Goal: Information Seeking & Learning: Learn about a topic

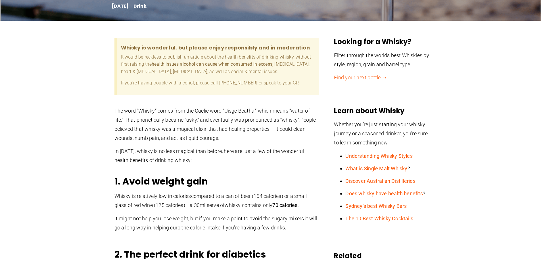
scroll to position [142, 0]
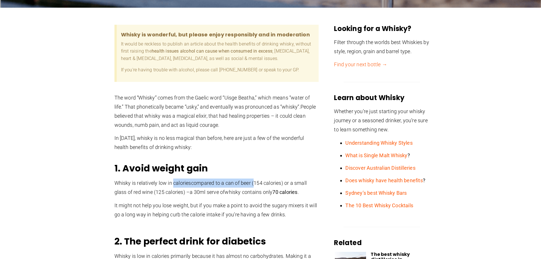
drag, startPoint x: 173, startPoint y: 183, endPoint x: 257, endPoint y: 187, distance: 83.6
click at [257, 187] on p "Whisky is relatively low in calories compared to a can of beer (154 calories) o…" at bounding box center [217, 187] width 205 height 18
click at [270, 183] on span "compared to a can of beer (154 calories) or a small glass of red wine (125 calo…" at bounding box center [211, 187] width 192 height 15
drag, startPoint x: 156, startPoint y: 189, endPoint x: 166, endPoint y: 190, distance: 10.0
click at [165, 190] on span "compared to a can of beer (154 calories) or a small glass of red wine (125 calo…" at bounding box center [211, 187] width 192 height 15
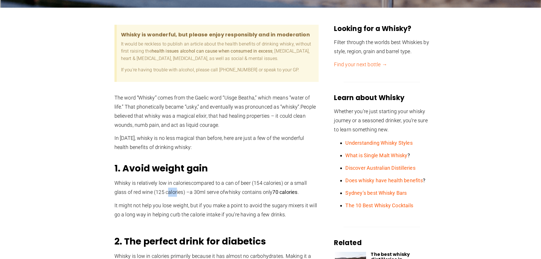
drag, startPoint x: 169, startPoint y: 190, endPoint x: 177, endPoint y: 191, distance: 8.6
click at [177, 191] on span "compared to a can of beer (154 calories) or a small glass of red wine (125 calo…" at bounding box center [211, 187] width 192 height 15
drag, startPoint x: 200, startPoint y: 191, endPoint x: 304, endPoint y: 195, distance: 103.8
click at [304, 195] on p "Whisky is relatively low in calories compared to a can of beer (154 calories) o…" at bounding box center [217, 187] width 205 height 18
click at [299, 193] on span "." at bounding box center [298, 192] width 1 height 6
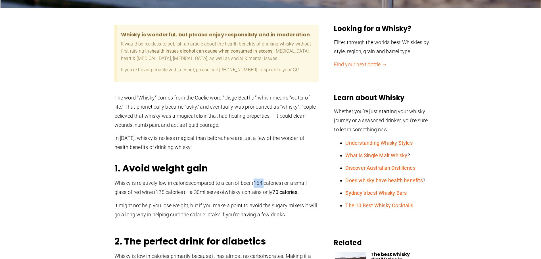
drag, startPoint x: 256, startPoint y: 182, endPoint x: 267, endPoint y: 184, distance: 10.9
click at [267, 184] on span "compared to a can of beer (154 calories) or a small glass of red wine (125 calo…" at bounding box center [211, 187] width 192 height 15
drag, startPoint x: 167, startPoint y: 182, endPoint x: 191, endPoint y: 182, distance: 23.9
click at [191, 182] on span "Whisky is relatively low in calories" at bounding box center [153, 183] width 77 height 6
drag, startPoint x: 135, startPoint y: 204, endPoint x: 148, endPoint y: 204, distance: 13.1
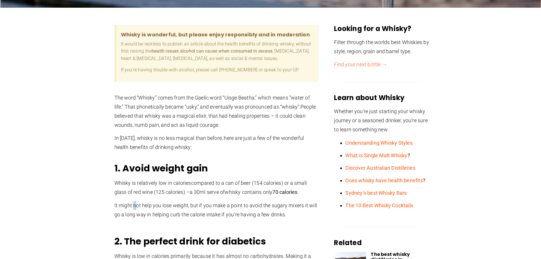
click at [146, 204] on p "It might not help you lose weight, but if you make a point to avoid the sugary …" at bounding box center [217, 210] width 205 height 18
click at [160, 206] on p "It might not help you lose weight, but if you make a point to avoid the sugary …" at bounding box center [217, 210] width 205 height 18
drag, startPoint x: 175, startPoint y: 204, endPoint x: 185, endPoint y: 204, distance: 9.7
click at [185, 204] on p "It might not help you lose weight, but if you make a point to avoid the sugary …" at bounding box center [217, 210] width 205 height 18
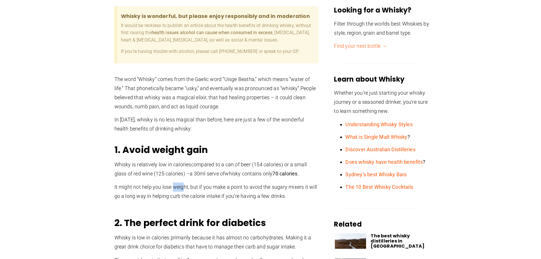
scroll to position [170, 0]
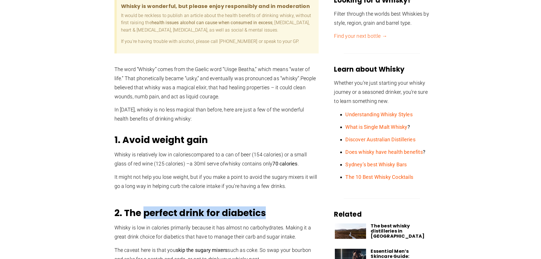
drag, startPoint x: 145, startPoint y: 214, endPoint x: 278, endPoint y: 211, distance: 133.3
click at [278, 211] on h2 "2. The perfect drink for diabetics" at bounding box center [217, 212] width 205 height 11
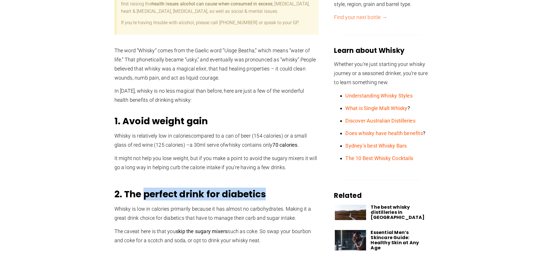
scroll to position [199, 0]
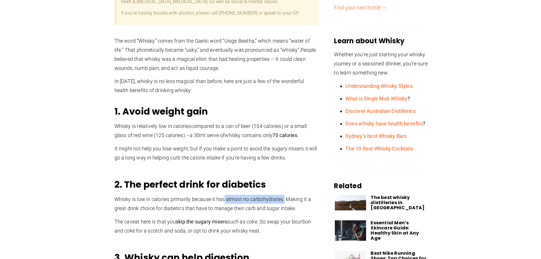
drag, startPoint x: 240, startPoint y: 201, endPoint x: 285, endPoint y: 200, distance: 44.9
click at [285, 200] on span "Whisky is low in calories primarily because it has almost no carbohydrates. Mak…" at bounding box center [213, 203] width 197 height 15
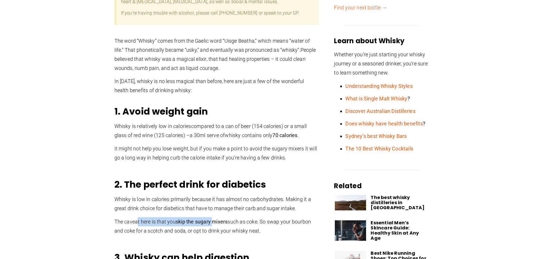
drag, startPoint x: 145, startPoint y: 222, endPoint x: 215, endPoint y: 226, distance: 70.6
click at [215, 226] on p "The caveat here is that you skip the sugary mixers such as coke. So swap your b…" at bounding box center [217, 226] width 205 height 18
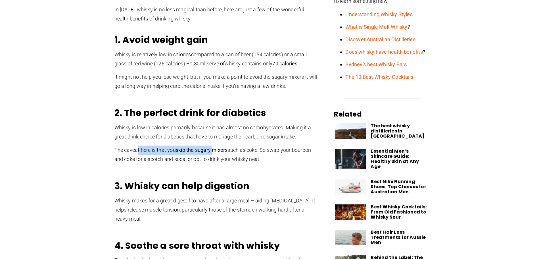
scroll to position [284, 0]
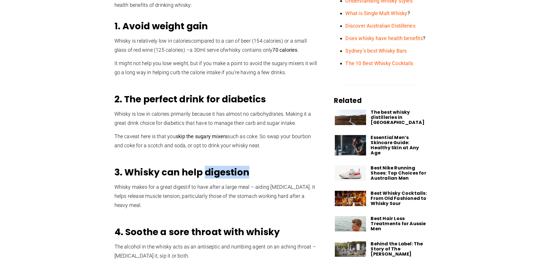
drag, startPoint x: 205, startPoint y: 167, endPoint x: 254, endPoint y: 169, distance: 48.9
click at [254, 169] on h2 "3. Whisky can help digestion" at bounding box center [217, 172] width 205 height 11
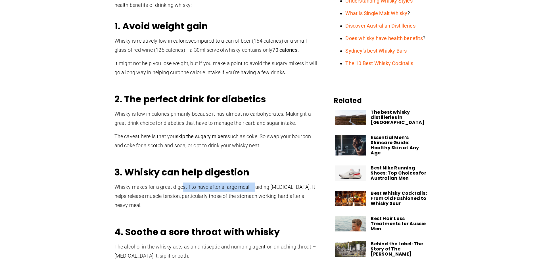
drag, startPoint x: 183, startPoint y: 188, endPoint x: 256, endPoint y: 190, distance: 73.6
click at [256, 190] on p "Whisky makes for a great digestif to have after a large meal – aiding [MEDICAL_…" at bounding box center [217, 195] width 205 height 27
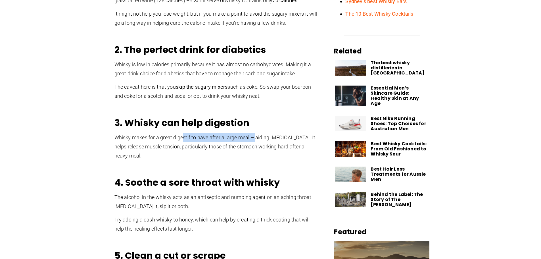
scroll to position [341, 0]
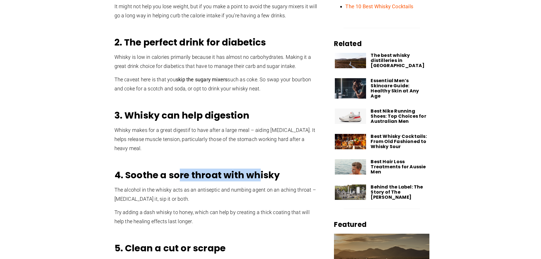
drag, startPoint x: 179, startPoint y: 176, endPoint x: 259, endPoint y: 176, distance: 79.3
click at [259, 176] on h2 "4. Soothe a sore throat with whisky" at bounding box center [217, 174] width 205 height 11
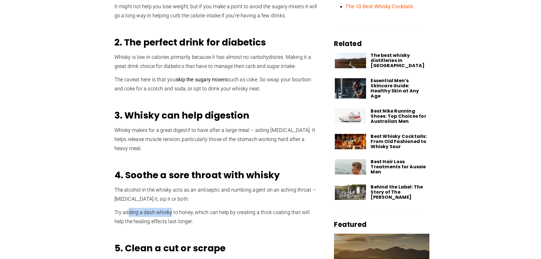
drag, startPoint x: 127, startPoint y: 214, endPoint x: 172, endPoint y: 214, distance: 45.2
click at [172, 214] on p "Try adding a dash whisky to honey, which can help by creating a thick coating t…" at bounding box center [217, 217] width 205 height 18
drag, startPoint x: 302, startPoint y: 212, endPoint x: 316, endPoint y: 212, distance: 13.6
click at [316, 212] on p "Try adding a dash whisky to honey, which can help by creating a thick coating t…" at bounding box center [217, 217] width 205 height 18
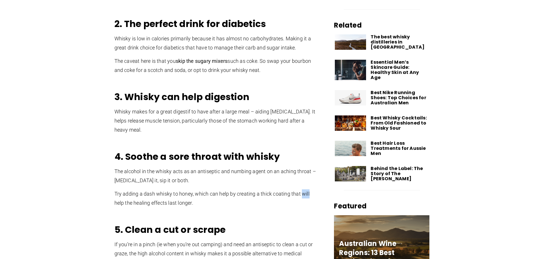
scroll to position [369, 0]
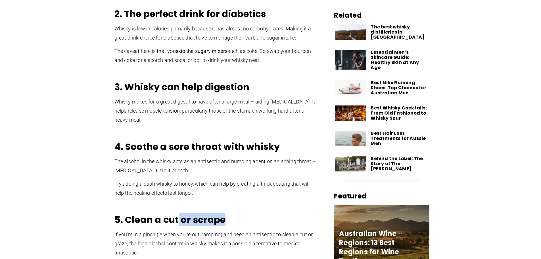
drag, startPoint x: 177, startPoint y: 223, endPoint x: 223, endPoint y: 224, distance: 45.5
click at [223, 224] on h2 "5. Clean a cut or scrape​" at bounding box center [217, 219] width 205 height 11
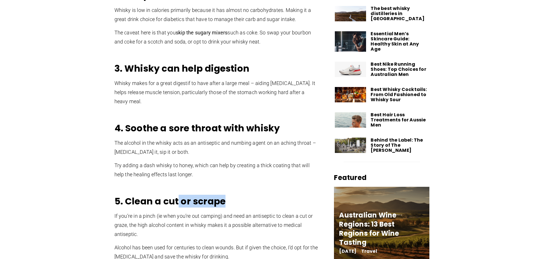
scroll to position [398, 0]
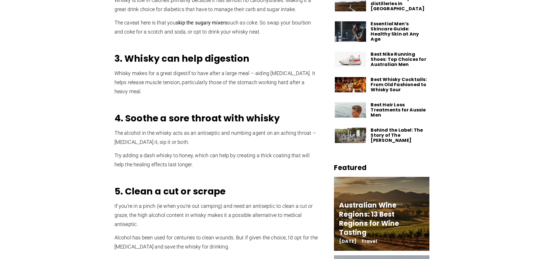
click at [148, 206] on p "If you’re in a pinch (ie when you’re out camping) and need an antiseptic to cle…" at bounding box center [217, 214] width 205 height 27
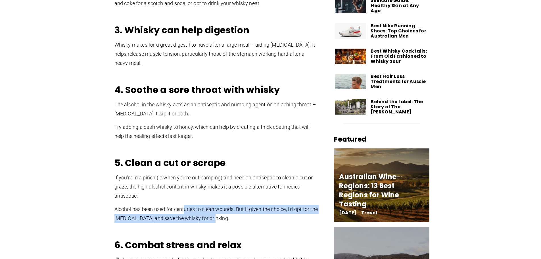
drag, startPoint x: 184, startPoint y: 210, endPoint x: 234, endPoint y: 217, distance: 50.0
click at [233, 218] on p "Alcohol has been used for centuries to clean wounds. But if given the choice, I…" at bounding box center [217, 214] width 205 height 18
click at [234, 211] on p "Alcohol has been used for centuries to clean wounds. But if given the choice, I…" at bounding box center [217, 214] width 205 height 18
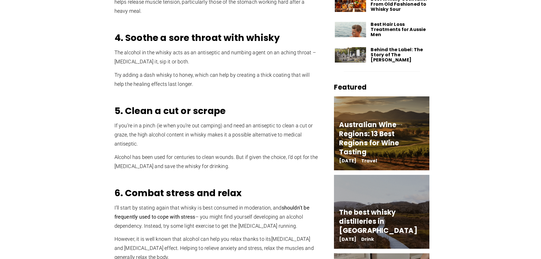
scroll to position [483, 0]
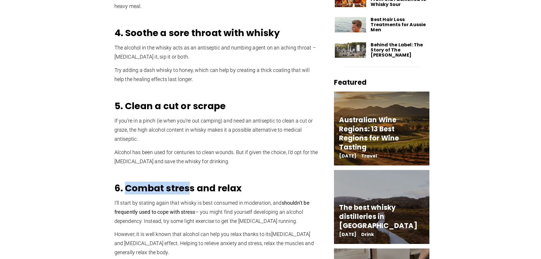
drag, startPoint x: 127, startPoint y: 187, endPoint x: 232, endPoint y: 187, distance: 105.1
click at [209, 187] on h2 "6. Combat stress and relax" at bounding box center [217, 187] width 205 height 11
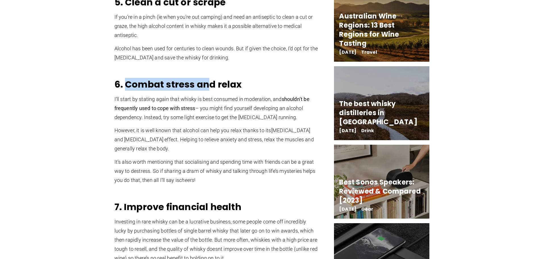
scroll to position [597, 0]
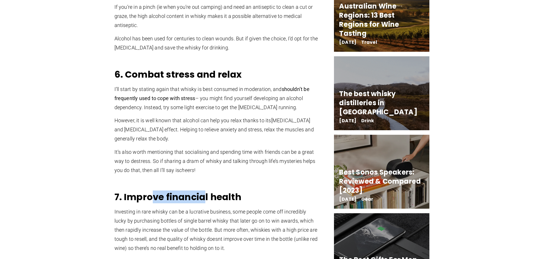
drag, startPoint x: 152, startPoint y: 200, endPoint x: 207, endPoint y: 197, distance: 54.9
click at [207, 197] on h2 "7. Improve financial health" at bounding box center [217, 196] width 205 height 11
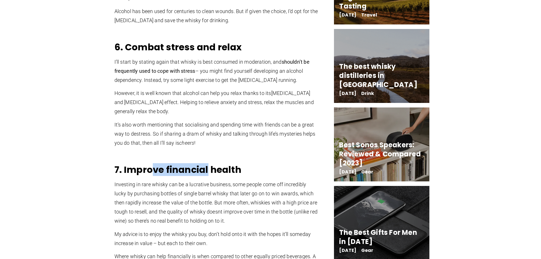
scroll to position [625, 0]
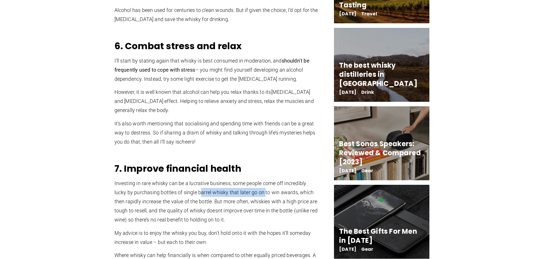
drag, startPoint x: 203, startPoint y: 192, endPoint x: 259, endPoint y: 189, distance: 56.7
click at [267, 192] on p "Investing in rare whisky can be a lucrative business, some people come off incr…" at bounding box center [217, 201] width 205 height 45
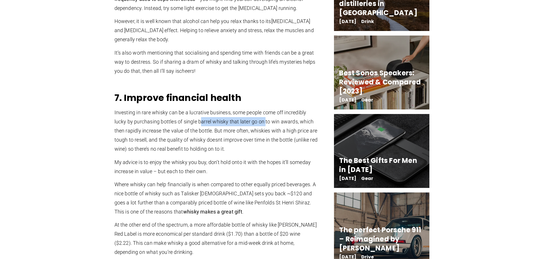
scroll to position [710, 0]
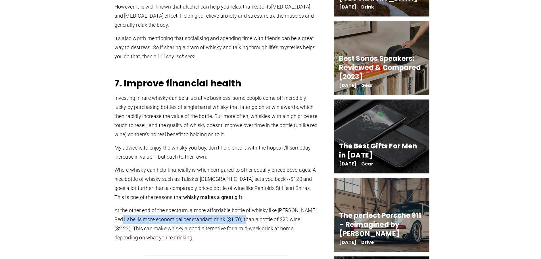
drag, startPoint x: 124, startPoint y: 221, endPoint x: 246, endPoint y: 221, distance: 122.8
click at [246, 221] on p "At the other end of the spectrum, a more affordable bottle of whisky like [PERS…" at bounding box center [217, 224] width 205 height 36
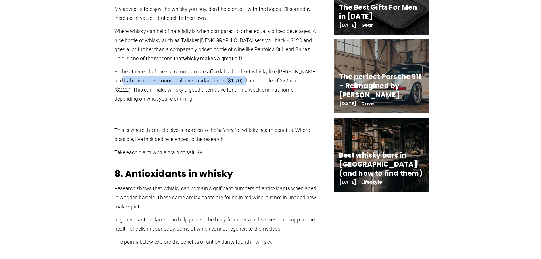
scroll to position [852, 0]
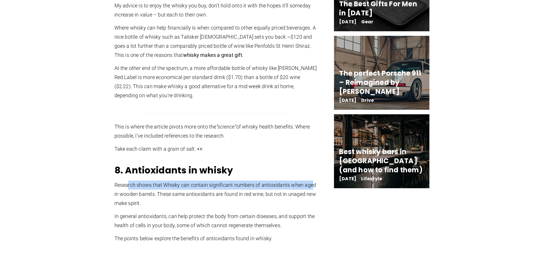
drag, startPoint x: 129, startPoint y: 183, endPoint x: 313, endPoint y: 182, distance: 184.1
click at [313, 182] on p "Research shows that Whisky can contain significant numbers of antioxidants when…" at bounding box center [217, 193] width 205 height 27
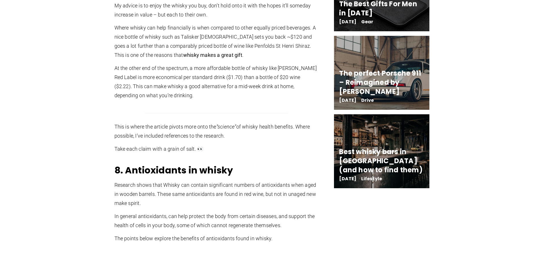
click at [143, 207] on p "Research shows that Whisky can contain significant numbers of antioxidants when…" at bounding box center [217, 193] width 205 height 27
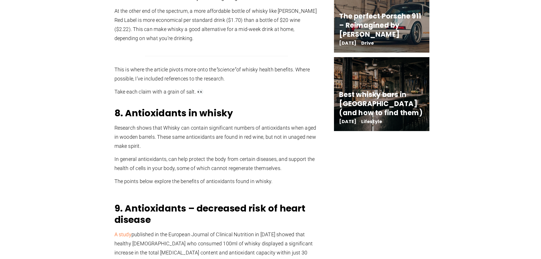
scroll to position [995, 0]
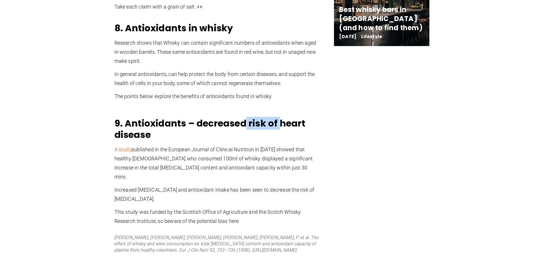
drag, startPoint x: 244, startPoint y: 128, endPoint x: 279, endPoint y: 126, distance: 34.7
click at [279, 126] on h2 "9. Antioxidants – decreased risk of heart disease" at bounding box center [217, 129] width 205 height 23
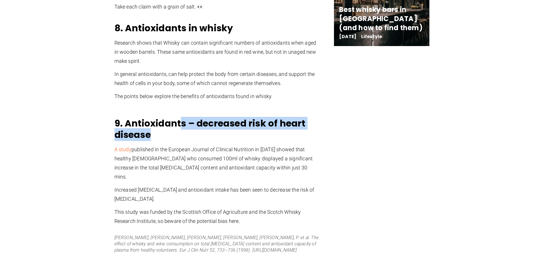
click at [183, 129] on h2 "9. Antioxidants – decreased risk of heart disease" at bounding box center [217, 129] width 205 height 23
click at [145, 140] on h2 "9. Antioxidants – decreased risk of heart disease" at bounding box center [217, 129] width 205 height 23
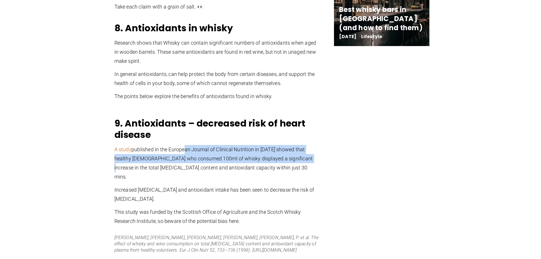
drag, startPoint x: 183, startPoint y: 151, endPoint x: 316, endPoint y: 155, distance: 132.7
click at [316, 155] on p "A study published in the European Journal of Clinical Nutrition in [DATE] showe…" at bounding box center [217, 163] width 205 height 36
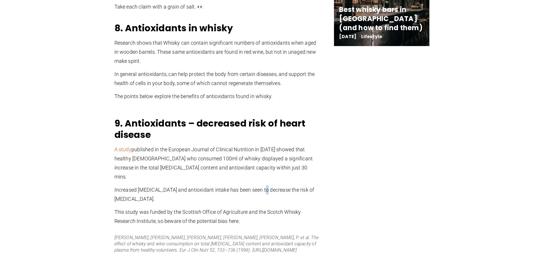
click at [264, 174] on div "9. Antioxidants – decreased risk of heart disease A study published in the Euro…" at bounding box center [217, 172] width 205 height 108
drag, startPoint x: 188, startPoint y: 159, endPoint x: 253, endPoint y: 156, distance: 65.7
click at [303, 161] on p "A study published in the European Journal of Clinical Nutrition in [DATE] showe…" at bounding box center [217, 163] width 205 height 36
drag, startPoint x: 239, startPoint y: 168, endPoint x: 267, endPoint y: 169, distance: 28.7
click at [267, 169] on p "A study published in the European Journal of Clinical Nutrition in [DATE] showe…" at bounding box center [217, 163] width 205 height 36
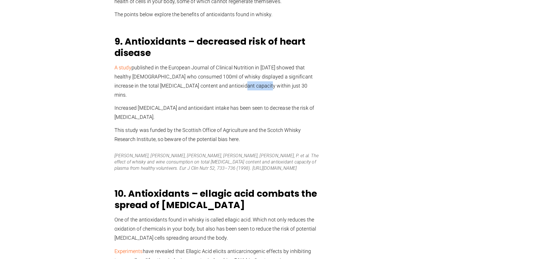
scroll to position [1108, 0]
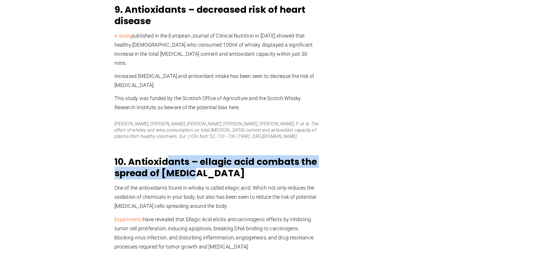
drag, startPoint x: 168, startPoint y: 155, endPoint x: 224, endPoint y: 165, distance: 57.1
click at [224, 165] on h2 "10. Antioxidants – ellagic acid combats the spread of [MEDICAL_DATA]" at bounding box center [217, 167] width 205 height 23
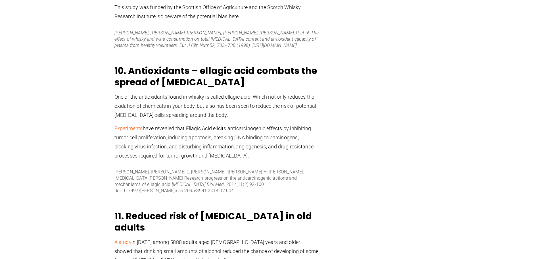
scroll to position [1222, 0]
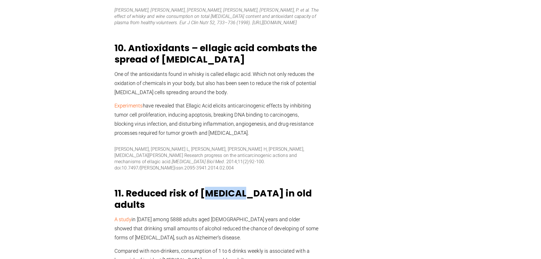
drag, startPoint x: 204, startPoint y: 175, endPoint x: 246, endPoint y: 176, distance: 41.8
click at [246, 188] on h2 "11. Reduced risk of [MEDICAL_DATA] in old adults" at bounding box center [217, 199] width 205 height 23
click at [231, 188] on h2 "11. Reduced risk of [MEDICAL_DATA] in old adults" at bounding box center [217, 199] width 205 height 23
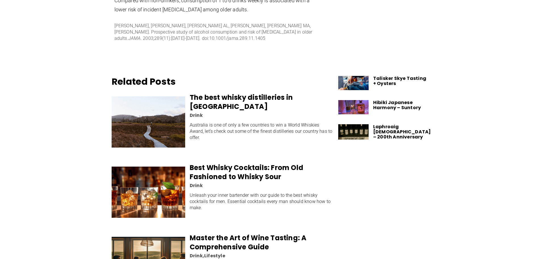
scroll to position [1478, 0]
